Goal: Task Accomplishment & Management: Manage account settings

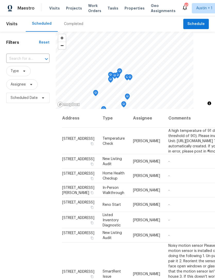
click at [124, 8] on span "Properties" at bounding box center [134, 8] width 20 height 5
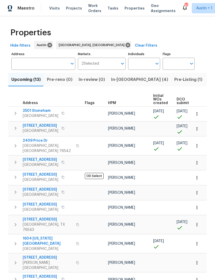
click at [115, 84] on button "In-reno (4)" at bounding box center [139, 79] width 63 height 13
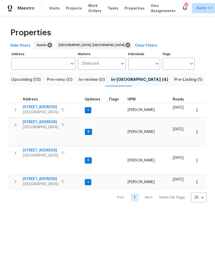
click at [11, 125] on button "button" at bounding box center [15, 124] width 10 height 10
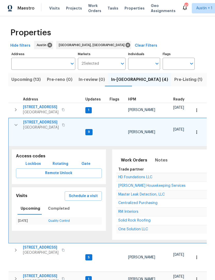
click at [76, 193] on span "Schedule a visit" at bounding box center [83, 196] width 29 height 6
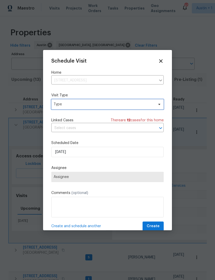
click at [59, 103] on span "Type" at bounding box center [104, 104] width 100 height 5
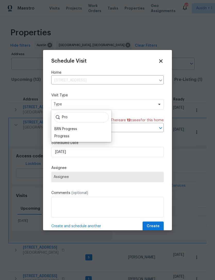
type input "Pro"
click at [56, 136] on div "Progress" at bounding box center [61, 136] width 15 height 5
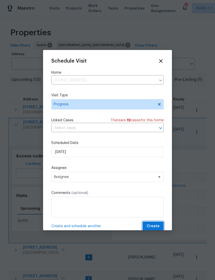
click at [158, 223] on button "Create" at bounding box center [152, 226] width 21 height 10
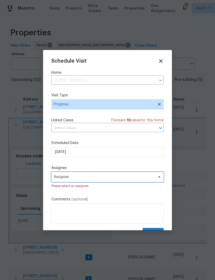
click at [62, 178] on span "Assignee" at bounding box center [104, 177] width 101 height 4
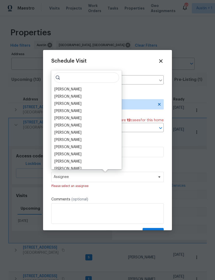
click at [62, 90] on div "[PERSON_NAME]" at bounding box center [67, 89] width 27 height 5
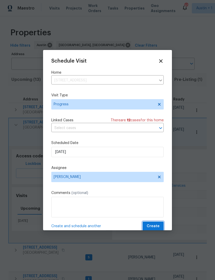
click at [155, 223] on button "Create" at bounding box center [152, 226] width 21 height 10
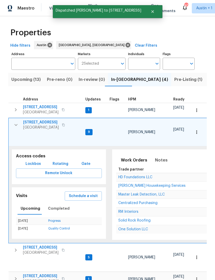
click at [13, 124] on icon "button" at bounding box center [16, 125] width 6 height 6
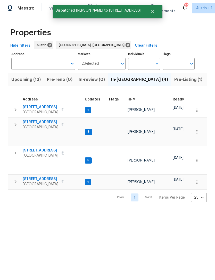
click at [13, 150] on icon "button" at bounding box center [15, 153] width 6 height 6
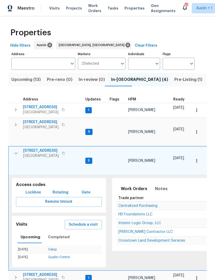
click at [79, 221] on span "Schedule a visit" at bounding box center [83, 224] width 29 height 6
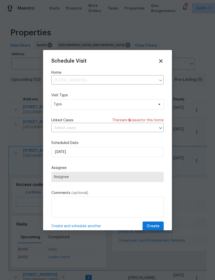
click at [67, 178] on span "Assignee" at bounding box center [108, 177] width 108 height 4
click at [59, 105] on span "Type" at bounding box center [104, 104] width 100 height 5
type input "Pro"
click at [58, 135] on div "Progress" at bounding box center [61, 136] width 15 height 5
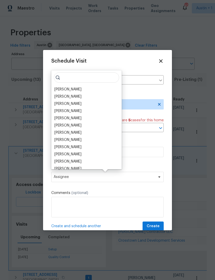
click at [56, 91] on div "[PERSON_NAME]" at bounding box center [67, 89] width 27 height 5
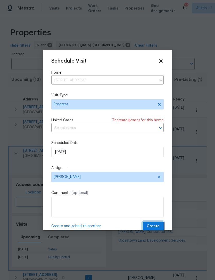
click at [160, 226] on button "Create" at bounding box center [152, 226] width 21 height 10
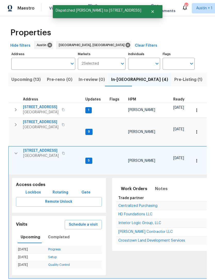
click at [16, 148] on button "button" at bounding box center [16, 153] width 10 height 10
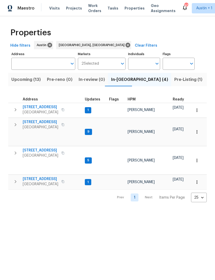
click at [64, 180] on icon "button" at bounding box center [62, 181] width 3 height 3
click at [13, 178] on icon "button" at bounding box center [15, 181] width 6 height 6
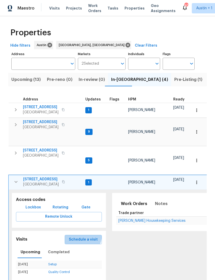
click at [77, 235] on button "Schedule a visit" at bounding box center [83, 240] width 37 height 10
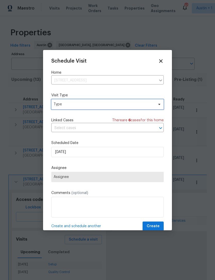
click at [62, 106] on span "Type" at bounding box center [104, 104] width 100 height 5
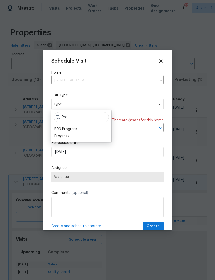
type input "Pro"
click at [59, 135] on div "Progress" at bounding box center [61, 136] width 15 height 5
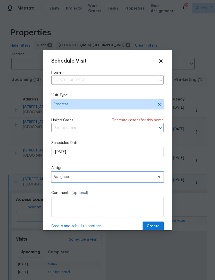
click at [62, 180] on span "Assignee" at bounding box center [107, 177] width 112 height 10
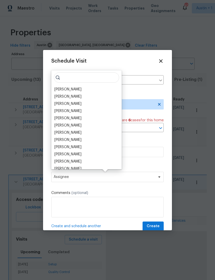
click at [60, 91] on div "[PERSON_NAME]" at bounding box center [67, 89] width 27 height 5
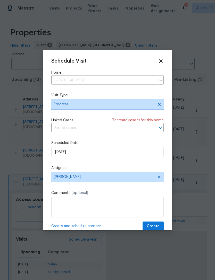
click at [62, 103] on span "Progress" at bounding box center [104, 104] width 100 height 5
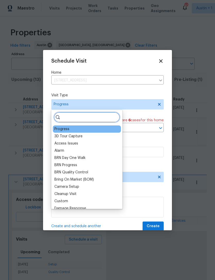
click at [63, 115] on input "search" at bounding box center [87, 117] width 66 height 10
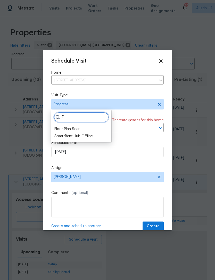
type input "Fl"
click at [56, 127] on div "Floor Plan Scan" at bounding box center [67, 128] width 26 height 5
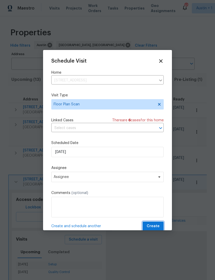
click at [160, 225] on button "Create" at bounding box center [152, 226] width 21 height 10
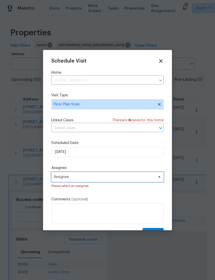
click at [66, 176] on span "Assignee" at bounding box center [104, 177] width 101 height 4
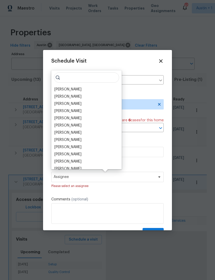
click at [56, 88] on div "[PERSON_NAME]" at bounding box center [67, 89] width 27 height 5
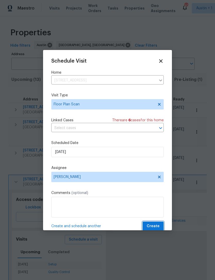
click at [160, 224] on button "Create" at bounding box center [152, 226] width 21 height 10
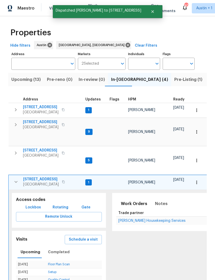
click at [14, 179] on icon "button" at bounding box center [16, 182] width 6 height 6
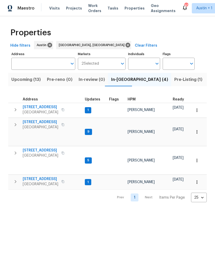
click at [23, 82] on span "Upcoming (13)" at bounding box center [25, 79] width 29 height 7
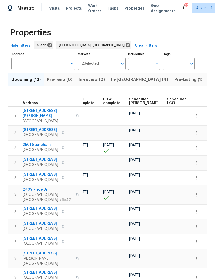
scroll to position [0, 127]
click at [131, 103] on span "Scheduled [PERSON_NAME]" at bounding box center [143, 101] width 29 height 7
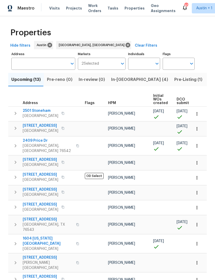
click at [29, 110] on span "2501 Stoneham" at bounding box center [41, 110] width 36 height 5
click at [27, 129] on span "[GEOGRAPHIC_DATA]" at bounding box center [41, 130] width 36 height 5
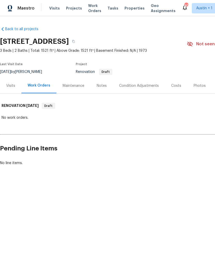
click at [14, 88] on div "Visits" at bounding box center [10, 85] width 9 height 5
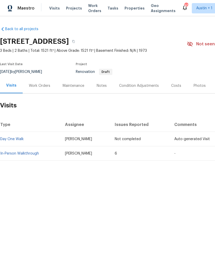
click at [15, 154] on link "In-Person Walkthrough" at bounding box center [19, 154] width 39 height 4
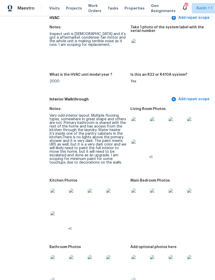
scroll to position [592, 14]
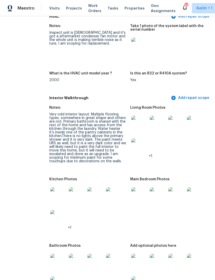
click at [50, 188] on img at bounding box center [58, 195] width 16 height 16
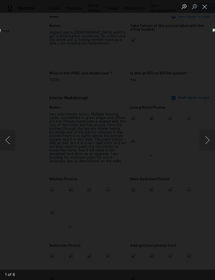
click at [206, 136] on button "Next image" at bounding box center [206, 140] width 15 height 21
click at [207, 136] on button "Next image" at bounding box center [206, 140] width 15 height 21
click at [206, 136] on button "Next image" at bounding box center [206, 140] width 15 height 21
click at [205, 136] on button "Next image" at bounding box center [206, 140] width 15 height 21
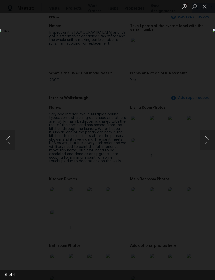
click at [205, 136] on button "Next image" at bounding box center [206, 140] width 15 height 21
click at [206, 135] on button "Next image" at bounding box center [206, 140] width 15 height 21
click at [205, 136] on button "Next image" at bounding box center [206, 140] width 15 height 21
click at [20, 52] on div "Lightbox" at bounding box center [107, 140] width 215 height 280
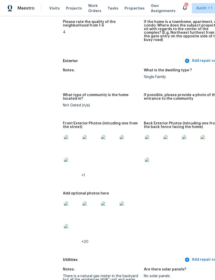
scroll to position [179, 0]
